Goal: Information Seeking & Learning: Learn about a topic

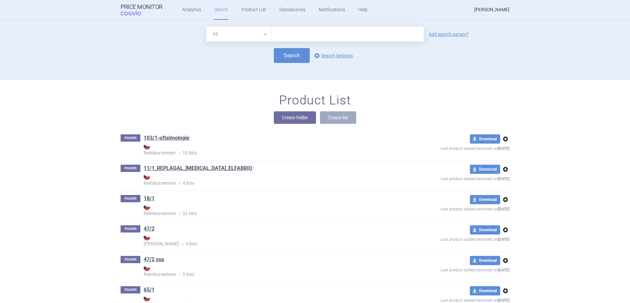
click at [474, 10] on link "[PERSON_NAME]" at bounding box center [491, 10] width 35 height 20
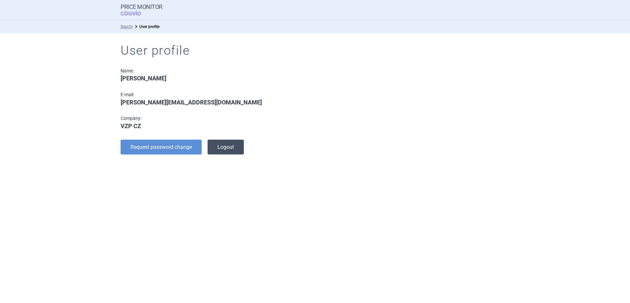
click at [233, 149] on button "Logout" at bounding box center [225, 147] width 36 height 15
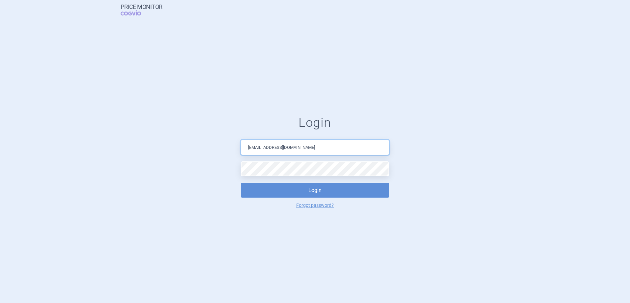
click at [281, 150] on input "[EMAIL_ADDRESS][DOMAIN_NAME]" at bounding box center [315, 147] width 148 height 15
drag, startPoint x: 164, startPoint y: 155, endPoint x: 219, endPoint y: 154, distance: 55.3
click at [167, 155] on form "Login [EMAIL_ADDRESS][DOMAIN_NAME] Login Forgot password?" at bounding box center [314, 161] width 603 height 93
drag, startPoint x: 297, startPoint y: 149, endPoint x: 198, endPoint y: 153, distance: 99.2
click at [198, 153] on form "Login [EMAIL_ADDRESS][DOMAIN_NAME] Login Forgot password?" at bounding box center [314, 161] width 603 height 93
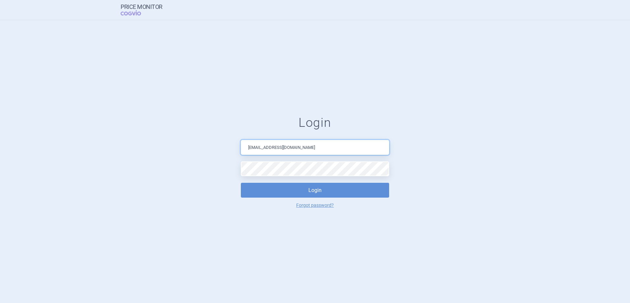
type input "[EMAIL_ADDRESS][DOMAIN_NAME]"
click at [183, 181] on form "Login [EMAIL_ADDRESS][DOMAIN_NAME] Login Forgot password?" at bounding box center [314, 161] width 603 height 93
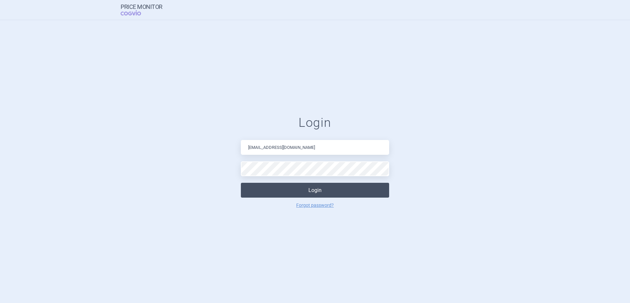
click at [255, 186] on button "Login" at bounding box center [315, 190] width 148 height 15
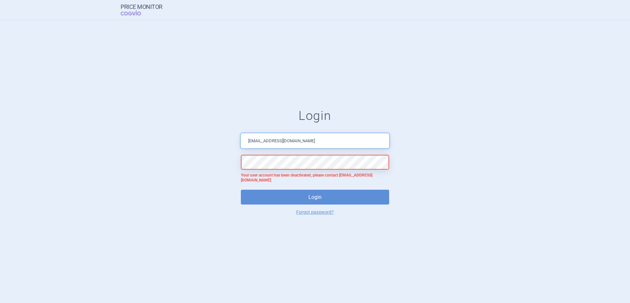
drag, startPoint x: 303, startPoint y: 145, endPoint x: 239, endPoint y: 147, distance: 63.6
click at [239, 147] on form "Login [EMAIL_ADDRESS][DOMAIN_NAME] Your user account has been deactivated, plea…" at bounding box center [314, 161] width 603 height 106
click at [201, 167] on form "Login [EMAIL_ADDRESS][DOMAIN_NAME] Your user account has been deactivated, plea…" at bounding box center [314, 161] width 603 height 106
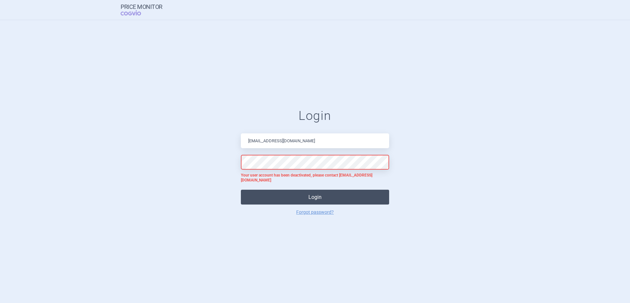
click at [326, 197] on button "Login" at bounding box center [315, 197] width 148 height 15
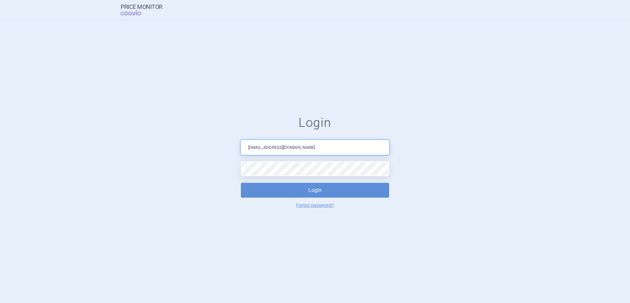
drag, startPoint x: 307, startPoint y: 148, endPoint x: 206, endPoint y: 160, distance: 101.4
click at [206, 158] on form "Login [EMAIL_ADDRESS][DOMAIN_NAME] Login Forgot password?" at bounding box center [314, 161] width 603 height 93
type input "[PERSON_NAME][EMAIL_ADDRESS][DOMAIN_NAME]"
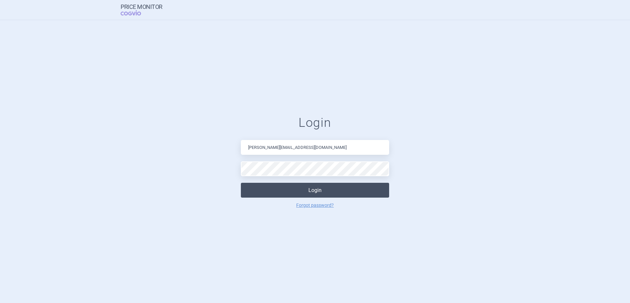
click at [274, 189] on button "Login" at bounding box center [315, 190] width 148 height 15
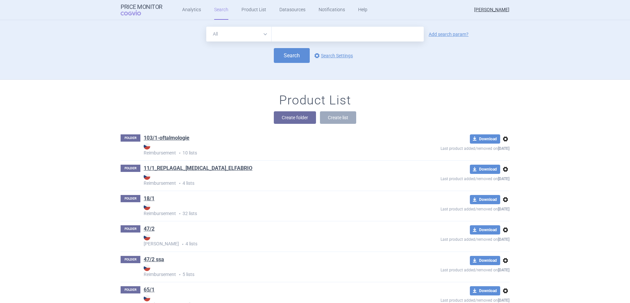
click at [138, 97] on div "Product List Create folder Create list" at bounding box center [314, 112] width 415 height 38
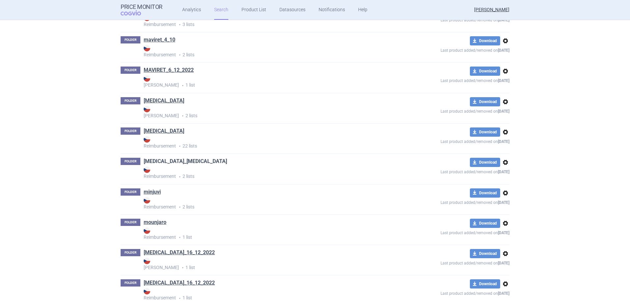
click at [148, 159] on link "[MEDICAL_DATA]_[MEDICAL_DATA]" at bounding box center [185, 161] width 83 height 7
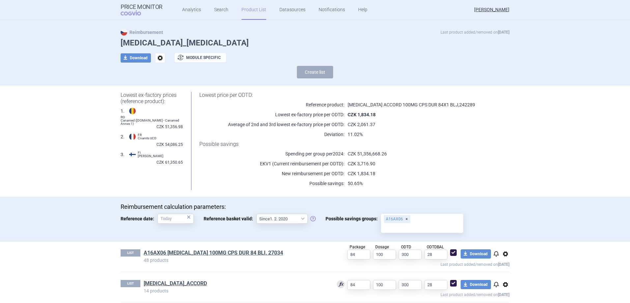
scroll to position [17, 0]
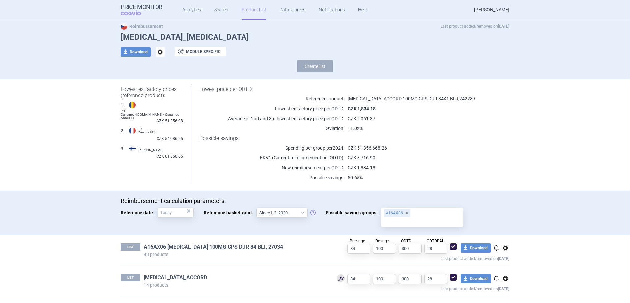
click at [177, 277] on link "MIGLUSTAT_ACCORD" at bounding box center [175, 277] width 63 height 7
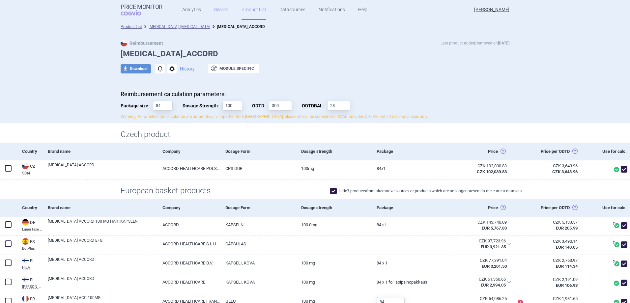
click at [224, 12] on link "Search" at bounding box center [221, 10] width 14 height 20
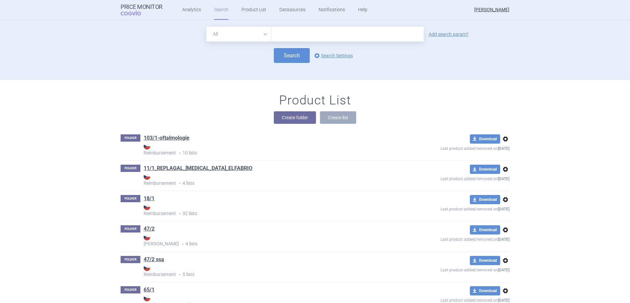
click at [235, 35] on select "All Brand Name ATC Company Active Substance Country Newer than" at bounding box center [238, 34] width 65 height 15
select select "atc"
click at [206, 27] on select "All Brand Name ATC Company Active Substance Country Newer than" at bounding box center [238, 34] width 65 height 15
click at [289, 37] on input "text" at bounding box center [347, 34] width 152 height 15
type input "migulstat"
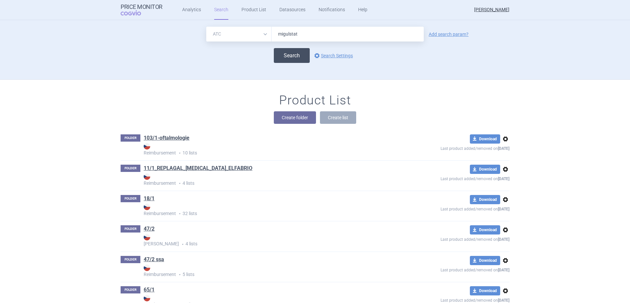
click at [292, 55] on button "Search" at bounding box center [292, 55] width 36 height 15
select select "atc"
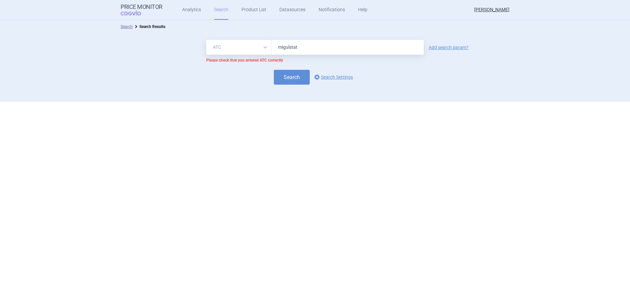
click at [300, 49] on input "migulstat" at bounding box center [347, 47] width 152 height 15
type input "miglustat"
click at [297, 80] on button "Search" at bounding box center [292, 77] width 36 height 15
click at [299, 78] on button "Search" at bounding box center [292, 77] width 36 height 15
click at [242, 44] on select "All Brand Name ATC Company Active Substance Country Newer than" at bounding box center [238, 47] width 65 height 15
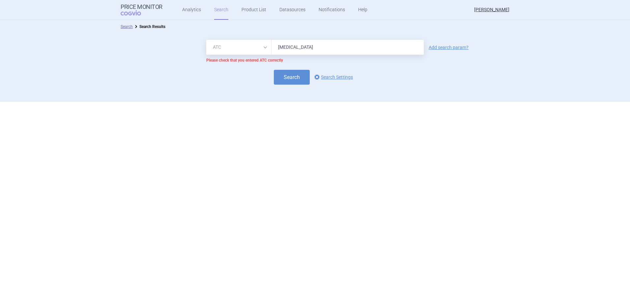
select select "all"
click at [206, 40] on select "All Brand Name ATC Company Active Substance Country Newer than" at bounding box center [238, 47] width 65 height 15
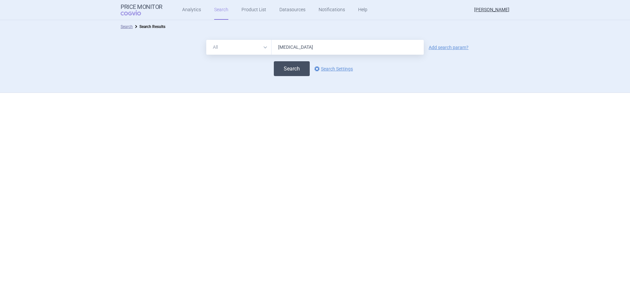
click at [289, 73] on button "Search" at bounding box center [292, 68] width 36 height 15
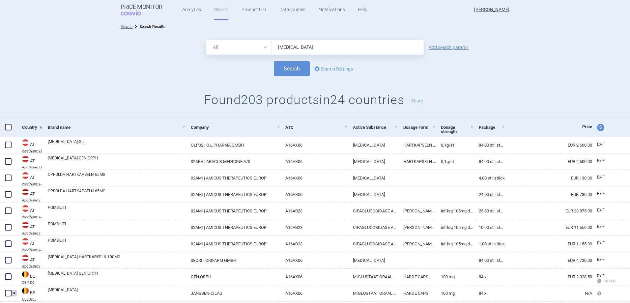
click at [326, 47] on input "miglustat" at bounding box center [347, 47] width 152 height 15
type input "miglustat accord"
click at [300, 67] on button "Search" at bounding box center [292, 68] width 36 height 15
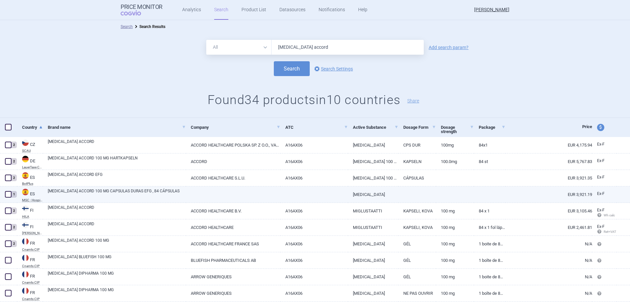
click at [8, 196] on span at bounding box center [8, 194] width 7 height 7
checkbox input "true"
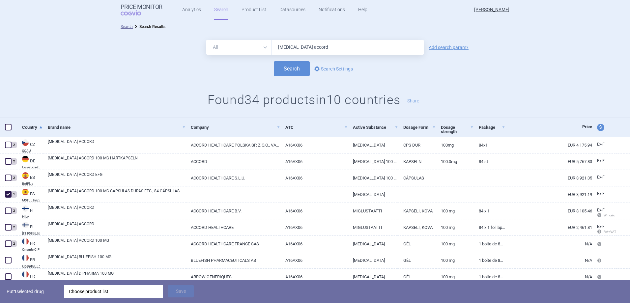
click at [105, 296] on div "Choose product list" at bounding box center [114, 291] width 90 height 13
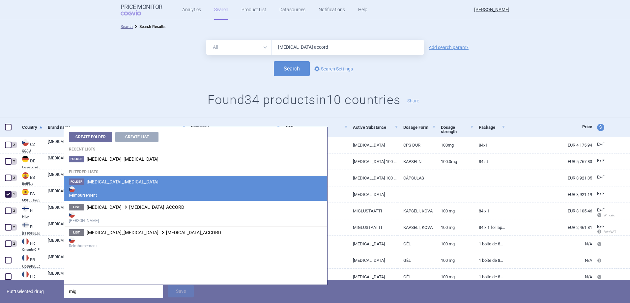
type input "mig"
click at [125, 183] on li "Folder miglustat_zavesca Reimbursement" at bounding box center [195, 188] width 263 height 25
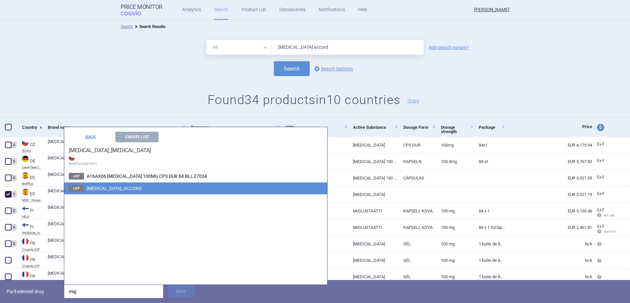
click at [128, 190] on span "MIGLUSTAT_ACCORD" at bounding box center [114, 188] width 55 height 5
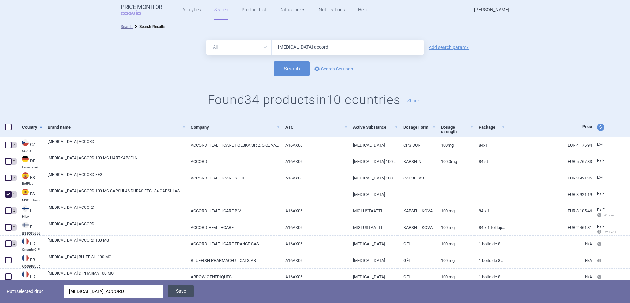
click at [177, 292] on button "Save" at bounding box center [181, 291] width 26 height 13
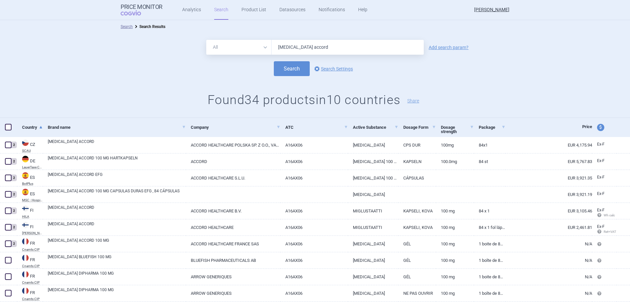
click at [258, 44] on select "All Brand Name ATC Company Active Substance Country Newer than" at bounding box center [238, 47] width 65 height 15
select select "atc"
click at [206, 40] on select "All Brand Name ATC Company Active Substance Country Newer than" at bounding box center [238, 47] width 65 height 15
drag, startPoint x: 311, startPoint y: 45, endPoint x: 264, endPoint y: 47, distance: 47.1
click at [264, 47] on div "All Brand Name ATC Company Active Substance Country Newer than miglustat accord" at bounding box center [314, 47] width 217 height 15
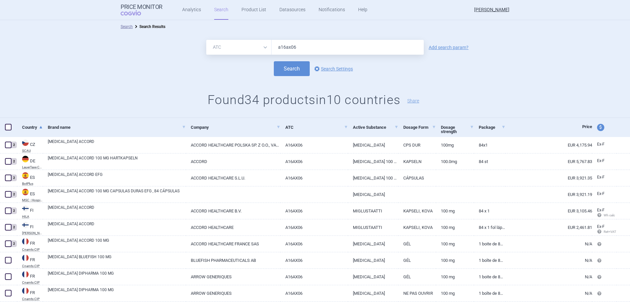
type input "a16ax06"
click at [289, 76] on div "All Brand Name ATC Company Active Substance Country Newer than a16ax06 Add sear…" at bounding box center [315, 75] width 630 height 85
click at [290, 72] on button "Search" at bounding box center [292, 68] width 36 height 15
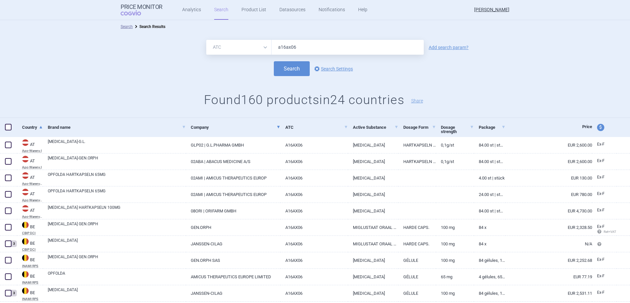
click at [191, 125] on link "Company" at bounding box center [236, 127] width 90 height 16
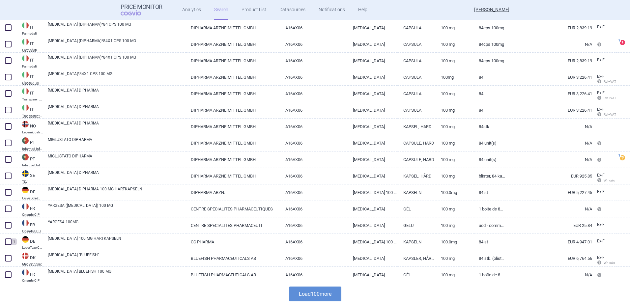
scroll to position [1502, 0]
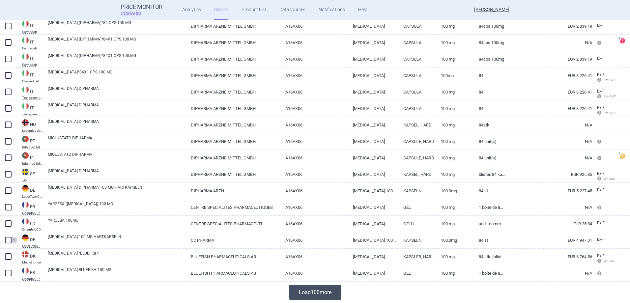
click at [315, 290] on button "Load 100 more" at bounding box center [315, 292] width 52 height 15
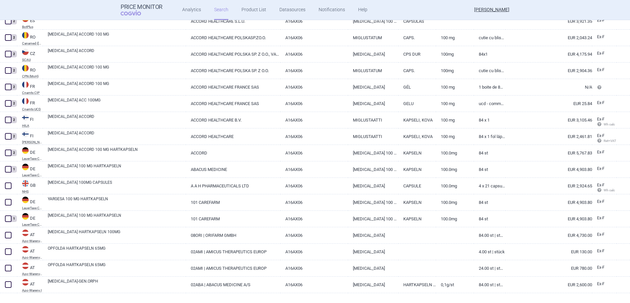
scroll to position [2490, 0]
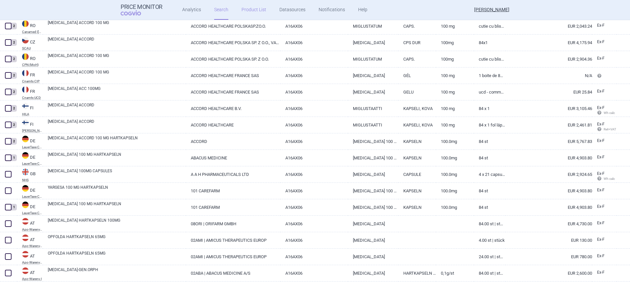
click at [256, 8] on link "Product List" at bounding box center [253, 10] width 25 height 20
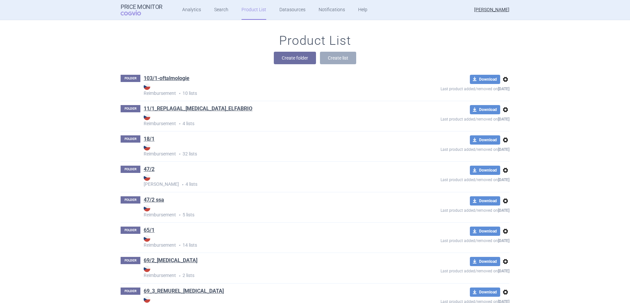
scroll to position [4987, 0]
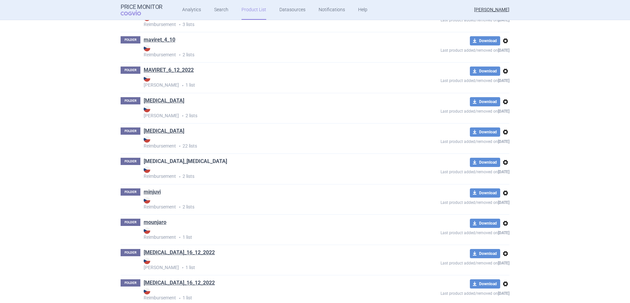
click at [163, 160] on link "[MEDICAL_DATA]_[MEDICAL_DATA]" at bounding box center [185, 161] width 83 height 7
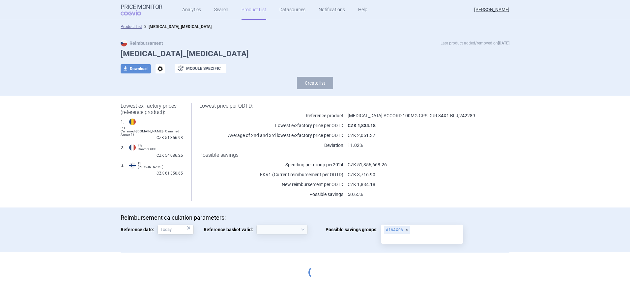
select select "2020-02-01"
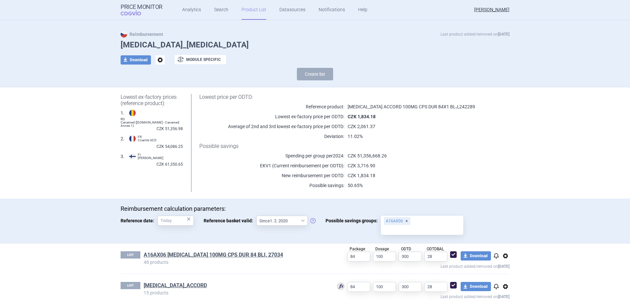
scroll to position [17, 0]
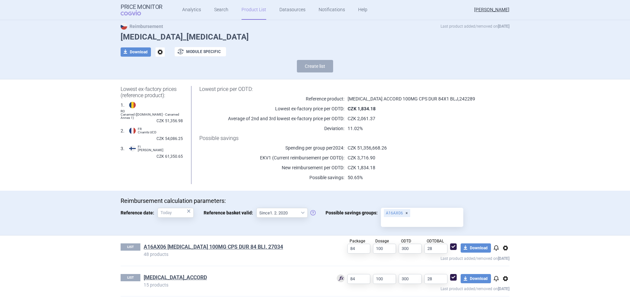
click at [245, 12] on link "Product List" at bounding box center [253, 10] width 25 height 20
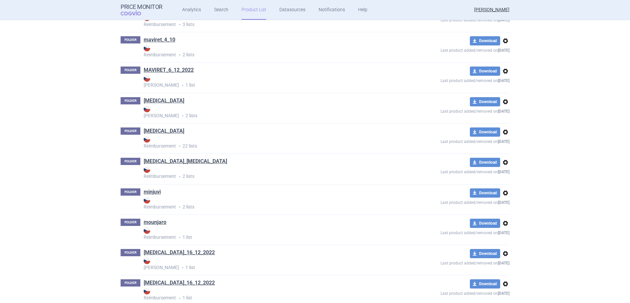
scroll to position [8696, 0]
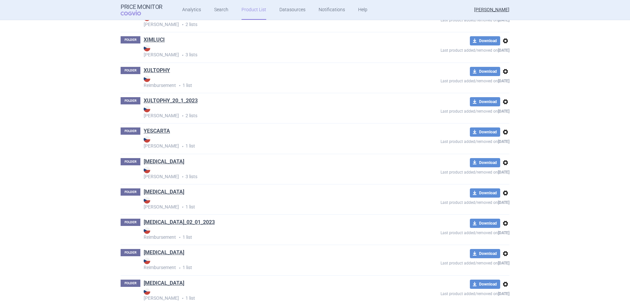
click at [154, 163] on link "[MEDICAL_DATA]" at bounding box center [164, 161] width 41 height 7
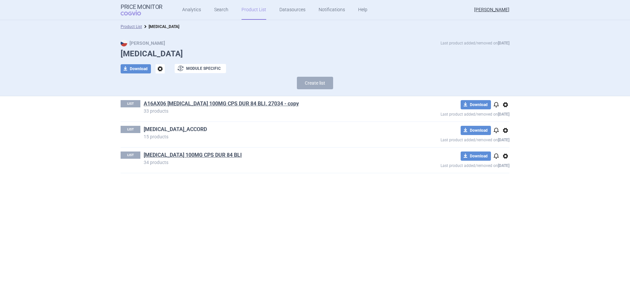
click at [167, 126] on link "MIGLUSTAT_ACCORD" at bounding box center [175, 129] width 63 height 7
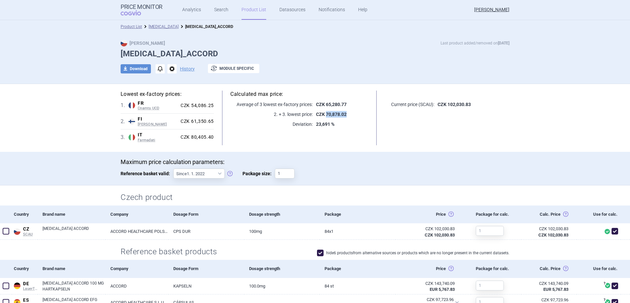
drag, startPoint x: 324, startPoint y: 115, endPoint x: 344, endPoint y: 115, distance: 19.8
click at [344, 115] on strong "CZK 70,878.02" at bounding box center [331, 114] width 31 height 5
copy strong "70,878.02"
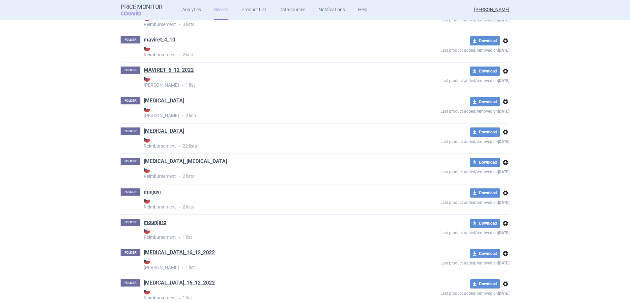
click at [153, 161] on link "[MEDICAL_DATA]_[MEDICAL_DATA]" at bounding box center [185, 161] width 83 height 7
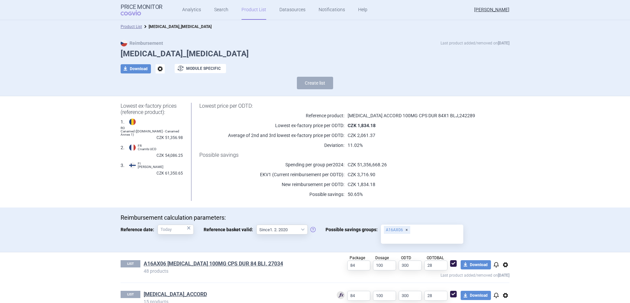
click at [505, 180] on div "Lowest price per ODTD: Reference product: MIGLUSTAT ACCORD 100MG CPS DUR 84X1 B…" at bounding box center [346, 152] width 326 height 98
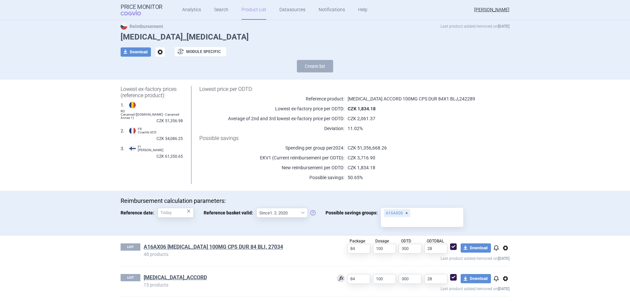
click at [451, 276] on span at bounding box center [453, 277] width 7 height 7
checkbox input "false"
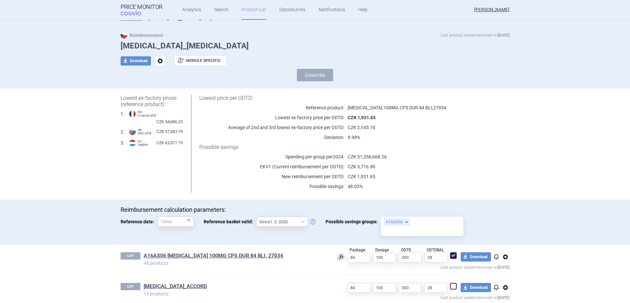
scroll to position [0, 0]
